Goal: Task Accomplishment & Management: Manage account settings

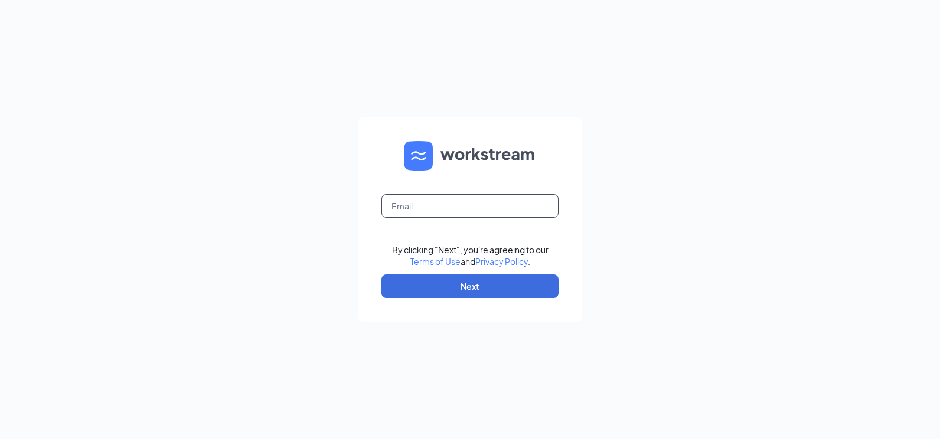
click at [443, 209] on input "text" at bounding box center [470, 206] width 177 height 24
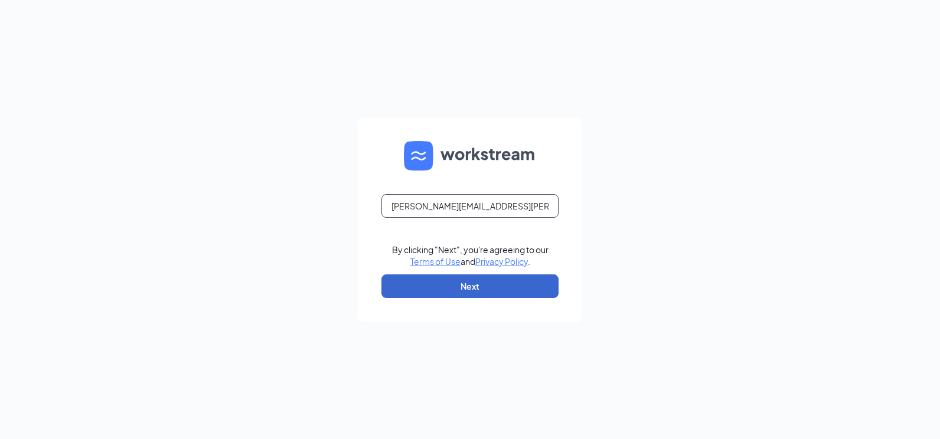
type input "pam.korte@creolecuisine.com"
click at [471, 288] on button "Next" at bounding box center [470, 287] width 177 height 24
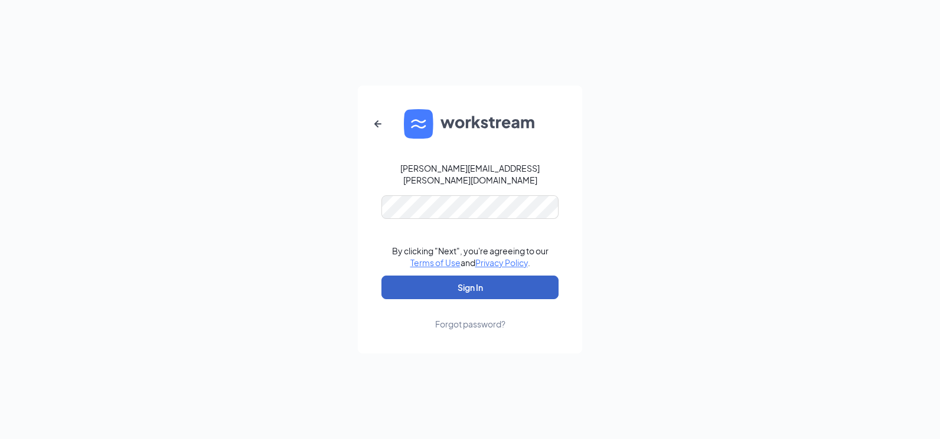
click at [458, 291] on button "Sign In" at bounding box center [470, 288] width 177 height 24
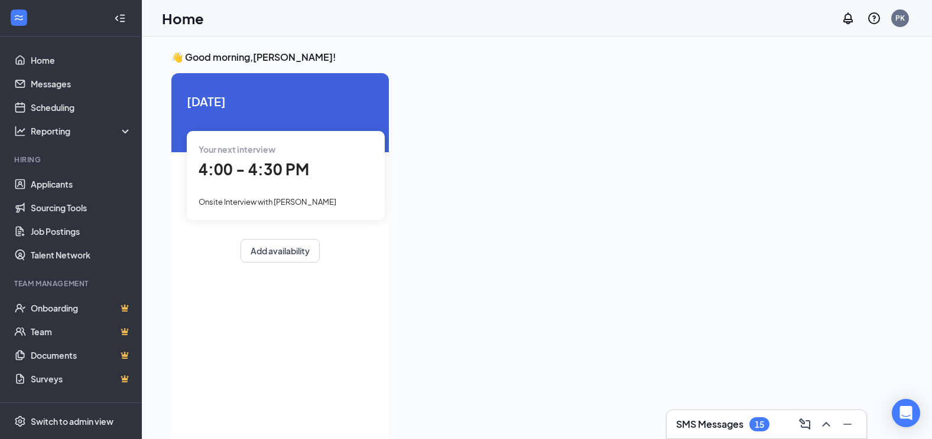
click at [306, 201] on span "Onsite Interview with [PERSON_NAME]" at bounding box center [267, 201] width 138 height 9
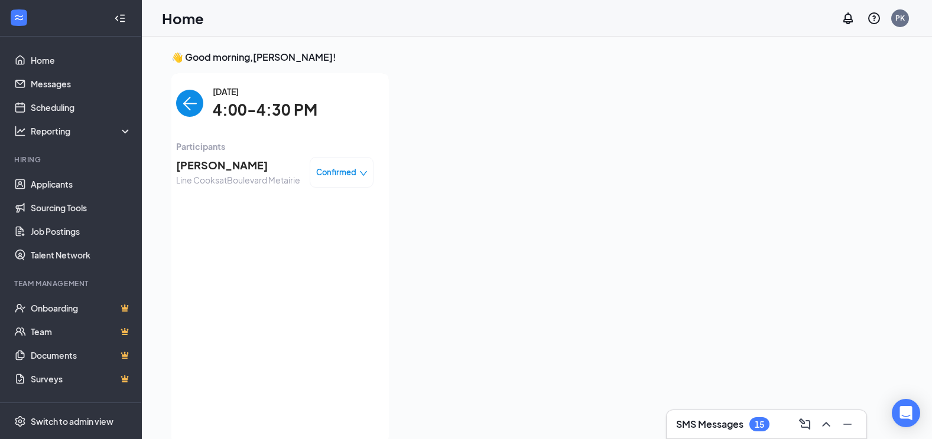
scroll to position [5, 0]
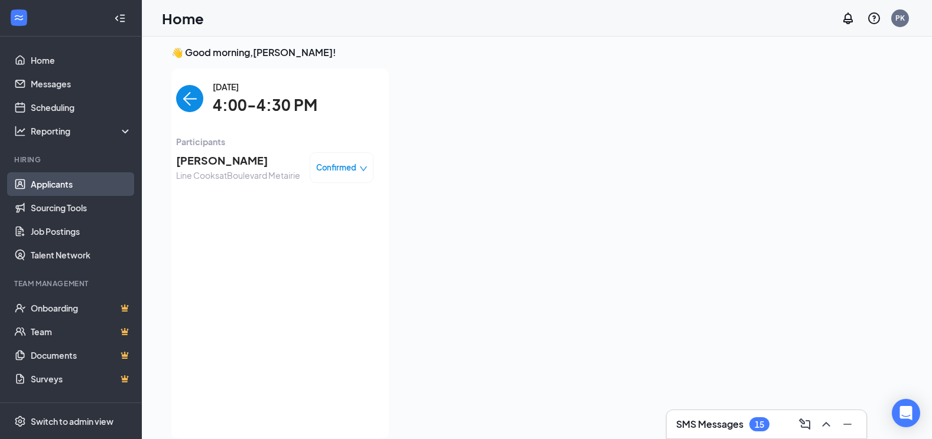
click at [54, 184] on link "Applicants" at bounding box center [81, 184] width 101 height 24
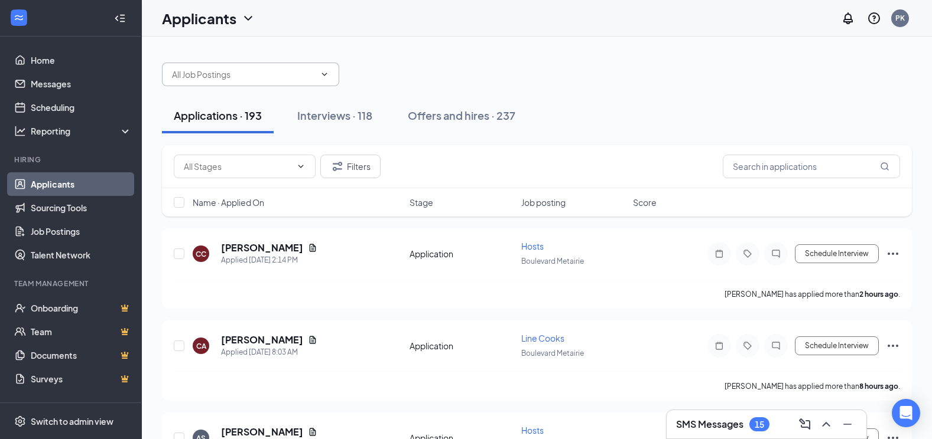
click at [271, 77] on input "text" at bounding box center [243, 74] width 143 height 13
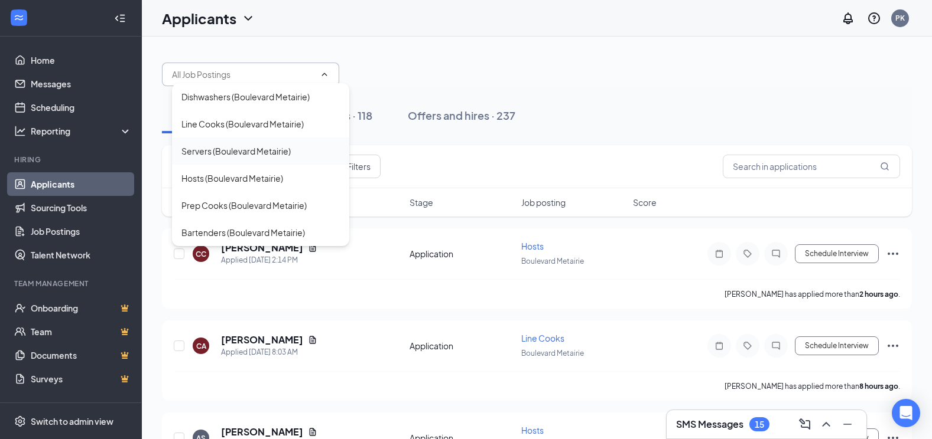
click at [249, 149] on div "Servers (Boulevard Metairie)" at bounding box center [235, 151] width 109 height 13
type input "Servers (Boulevard Metairie)"
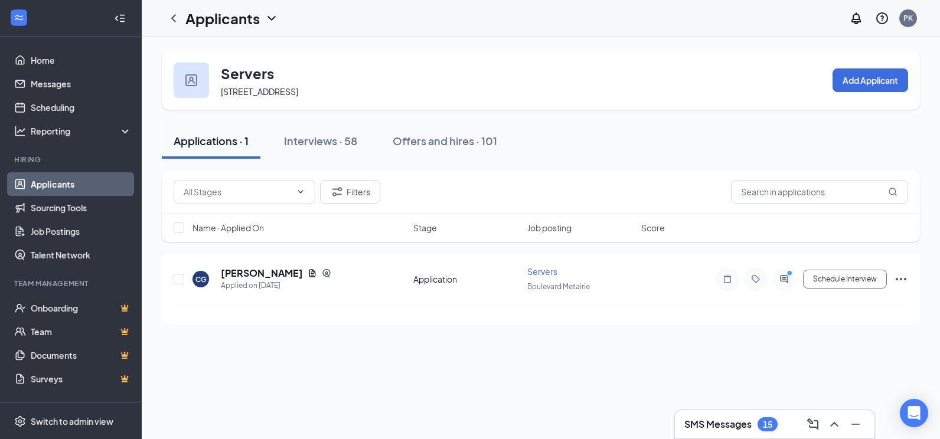
click at [272, 19] on icon "ChevronDown" at bounding box center [272, 18] width 8 height 5
click at [224, 51] on link "Applicants" at bounding box center [257, 51] width 128 height 12
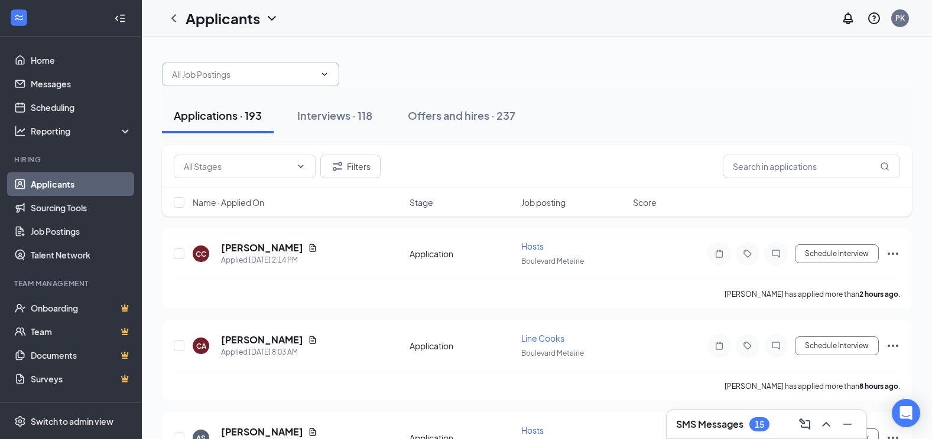
click at [324, 74] on icon "ChevronDown" at bounding box center [324, 74] width 5 height 3
click at [279, 74] on input "text" at bounding box center [243, 74] width 143 height 13
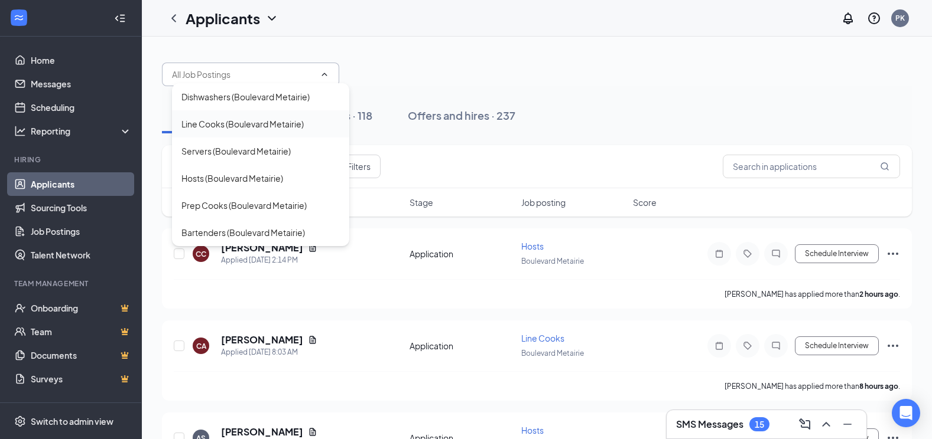
click at [241, 119] on div "Line Cooks (Boulevard Metairie)" at bounding box center [242, 124] width 122 height 13
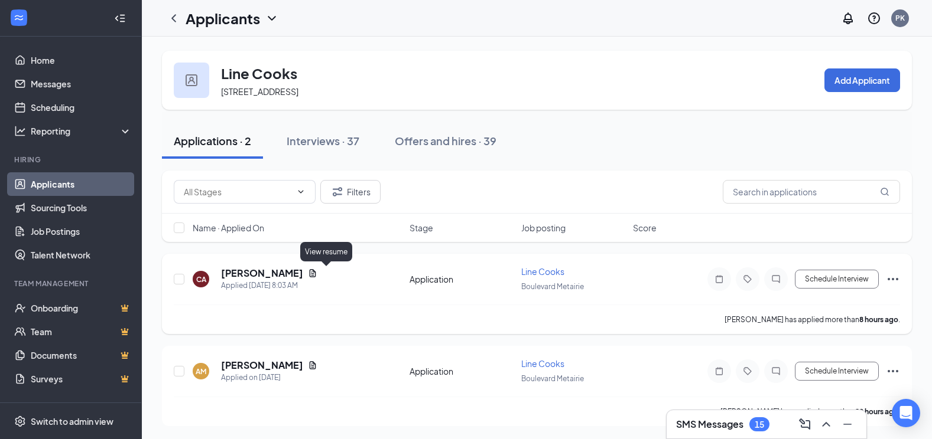
click at [316, 274] on icon "Document" at bounding box center [313, 273] width 6 height 8
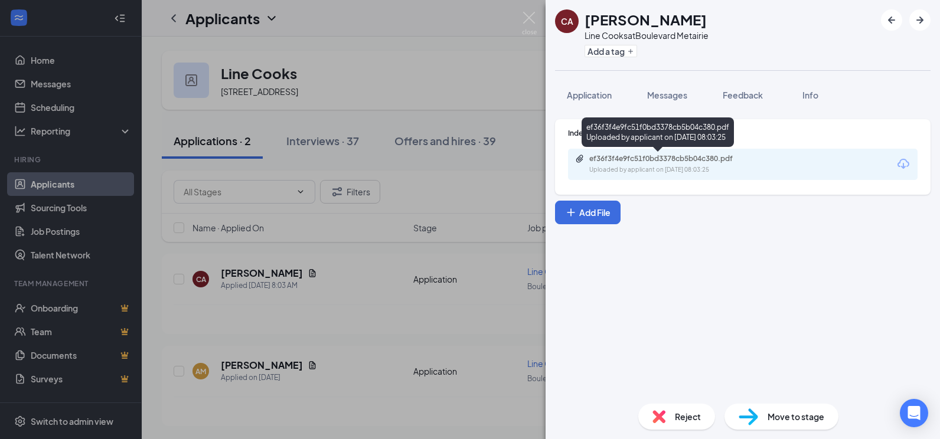
click at [639, 167] on div "Uploaded by applicant on [DATE] 08:03:25" at bounding box center [678, 169] width 177 height 9
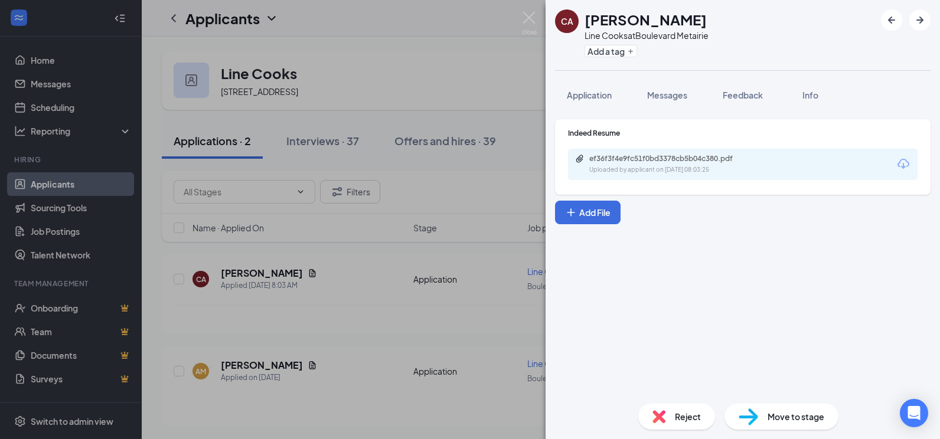
click at [663, 412] on img at bounding box center [659, 417] width 13 height 13
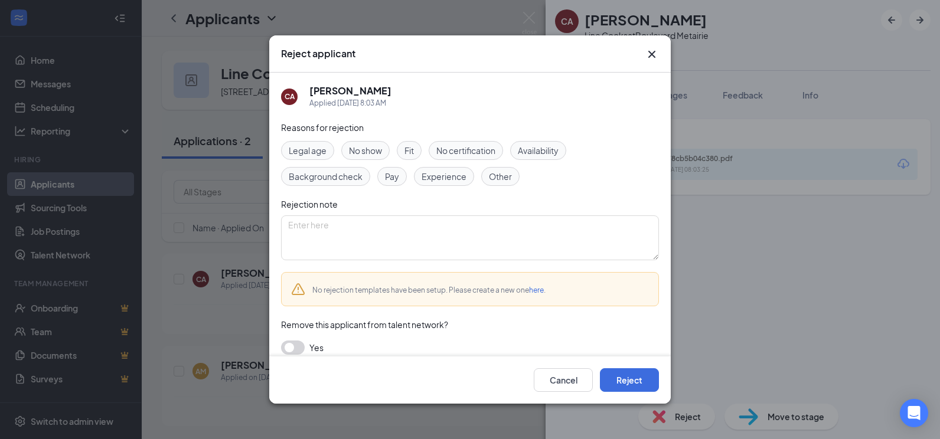
click at [441, 175] on span "Experience" at bounding box center [444, 176] width 45 height 13
click at [634, 382] on button "Reject" at bounding box center [629, 381] width 59 height 24
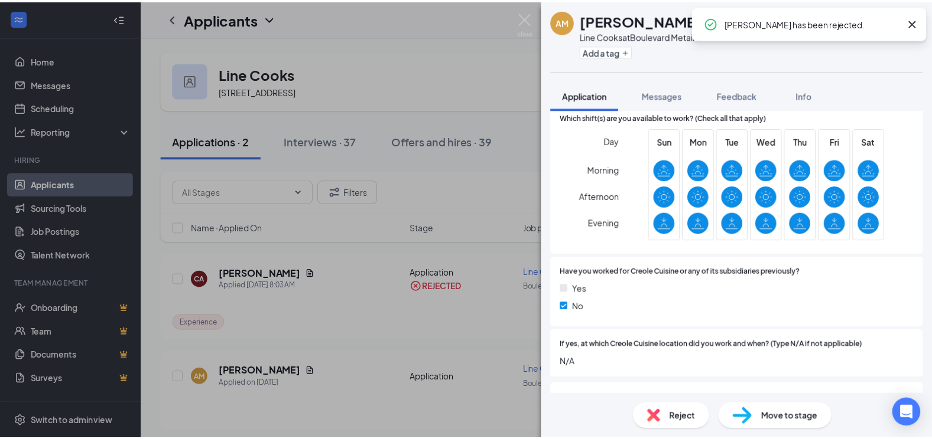
scroll to position [243, 0]
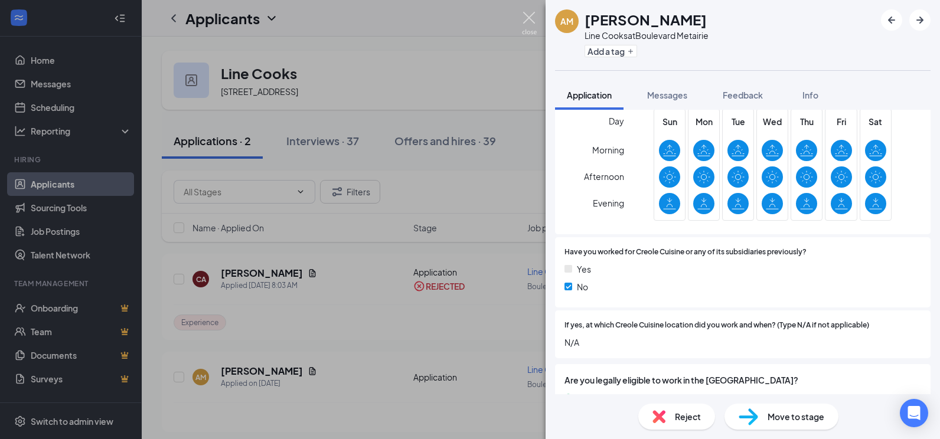
click at [532, 18] on img at bounding box center [529, 23] width 15 height 23
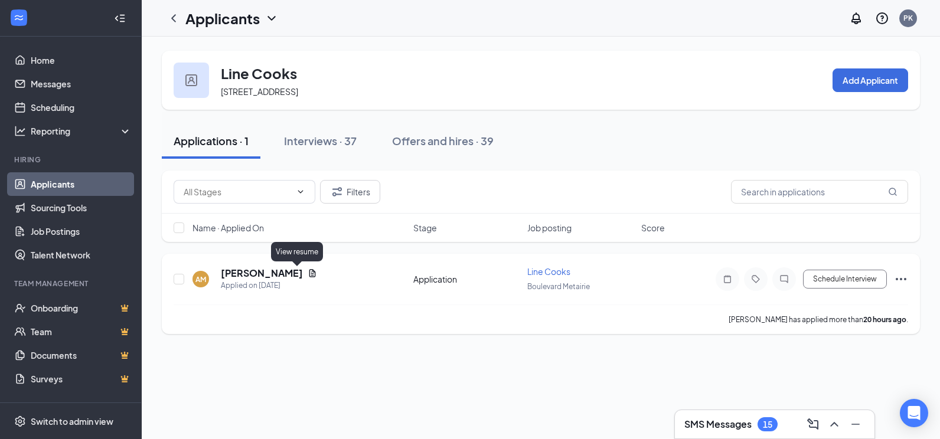
click at [308, 272] on icon "Document" at bounding box center [312, 273] width 9 height 9
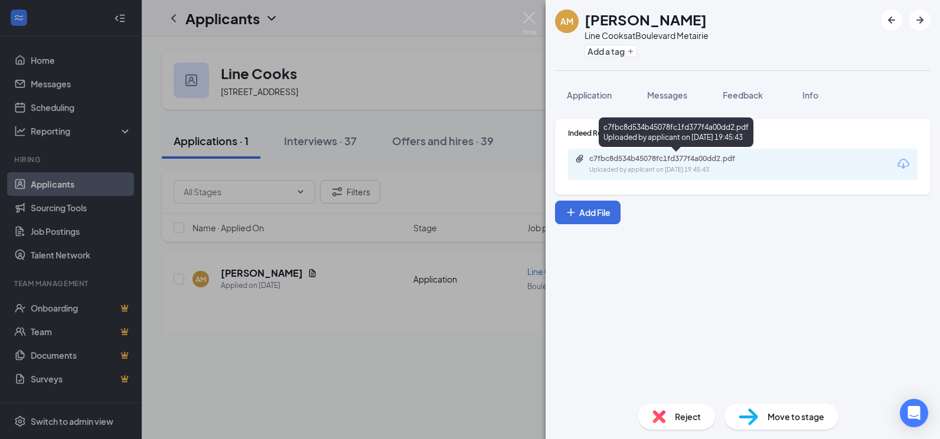
click at [704, 163] on div "c7fbc8d534b45078fc1fd377f4a00dd2.pdf" at bounding box center [672, 158] width 165 height 9
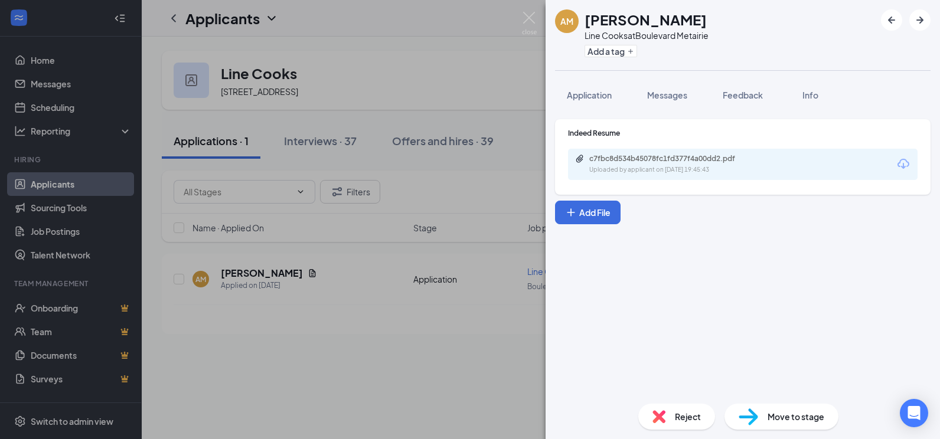
click at [660, 411] on img at bounding box center [659, 417] width 13 height 13
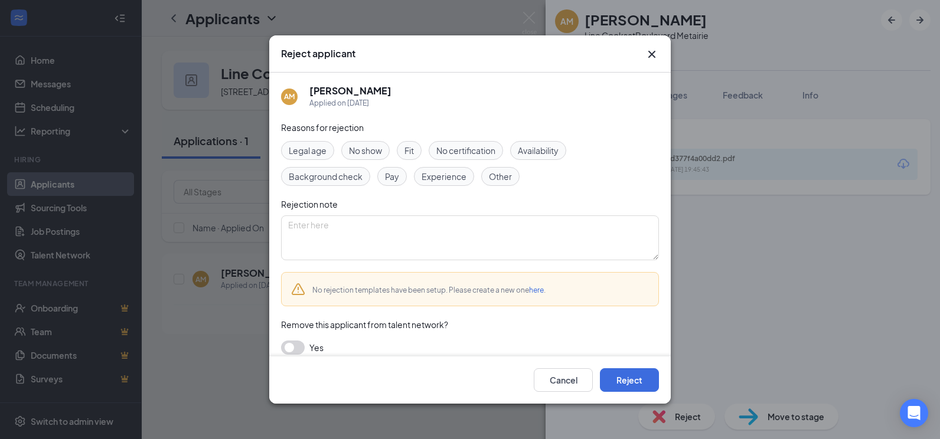
click at [437, 174] on span "Experience" at bounding box center [444, 176] width 45 height 13
click at [627, 379] on button "Reject" at bounding box center [629, 381] width 59 height 24
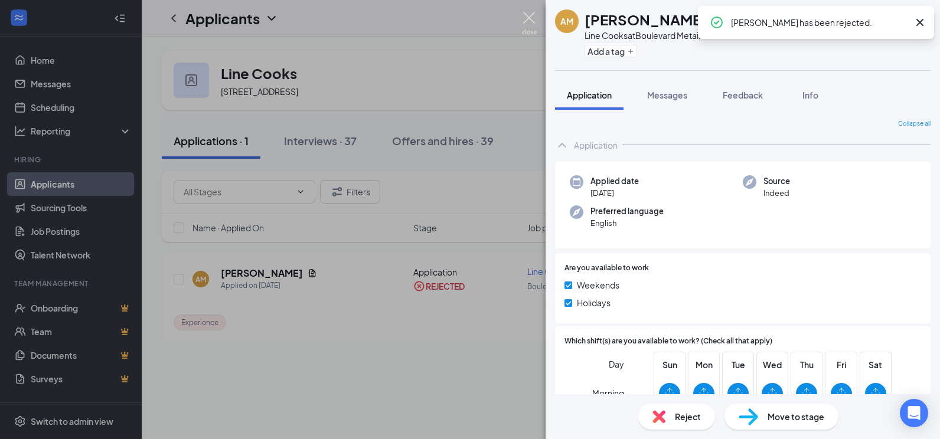
click at [534, 21] on img at bounding box center [529, 23] width 15 height 23
